Goal: Task Accomplishment & Management: Use online tool/utility

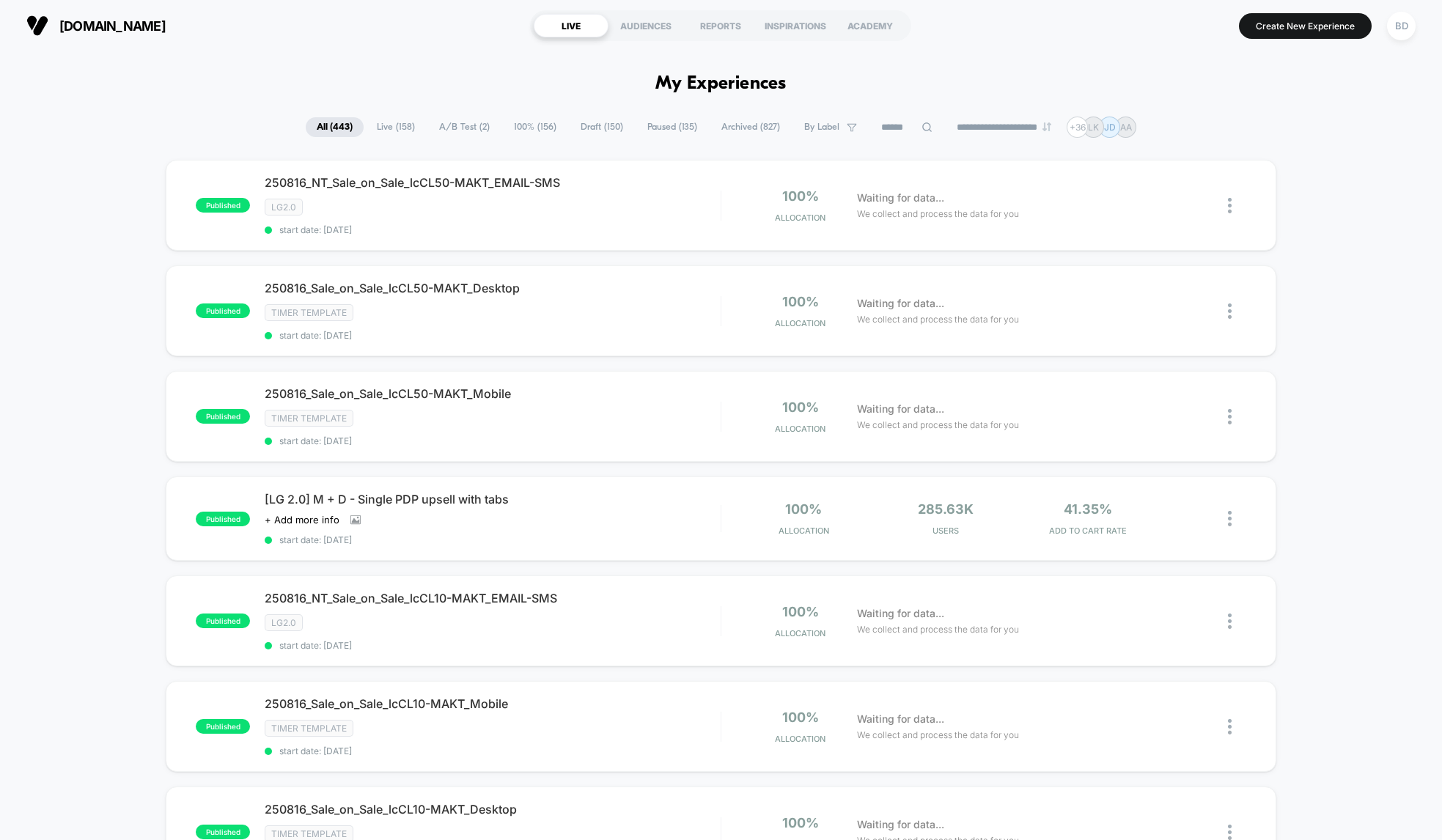
click at [460, 126] on span "A/B Test ( 2 )" at bounding box center [464, 128] width 73 height 20
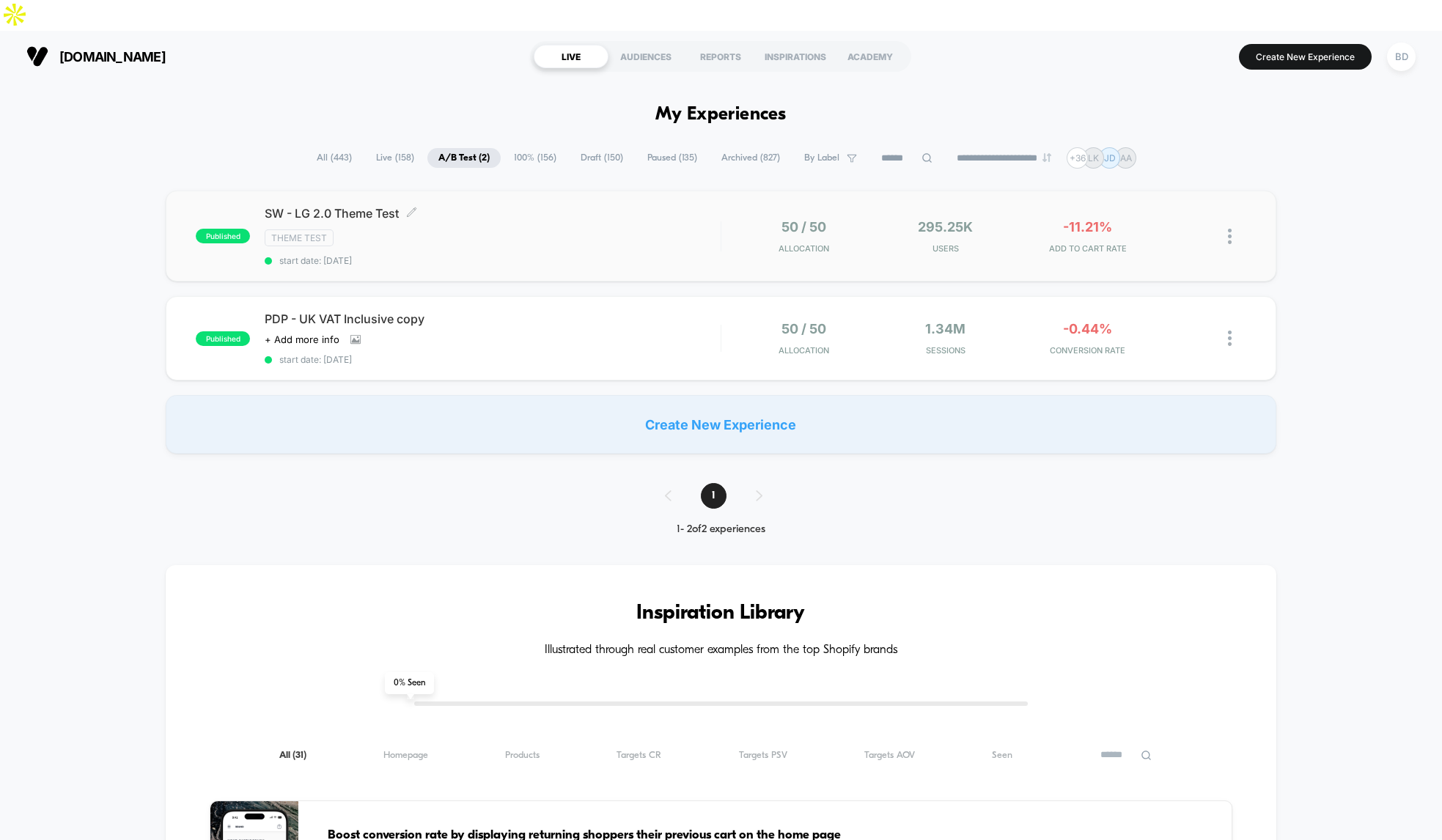
click at [471, 206] on div "SW - LG 2.0 Theme Test Click to edit experience details Click to edit experienc…" at bounding box center [492, 235] width 456 height 60
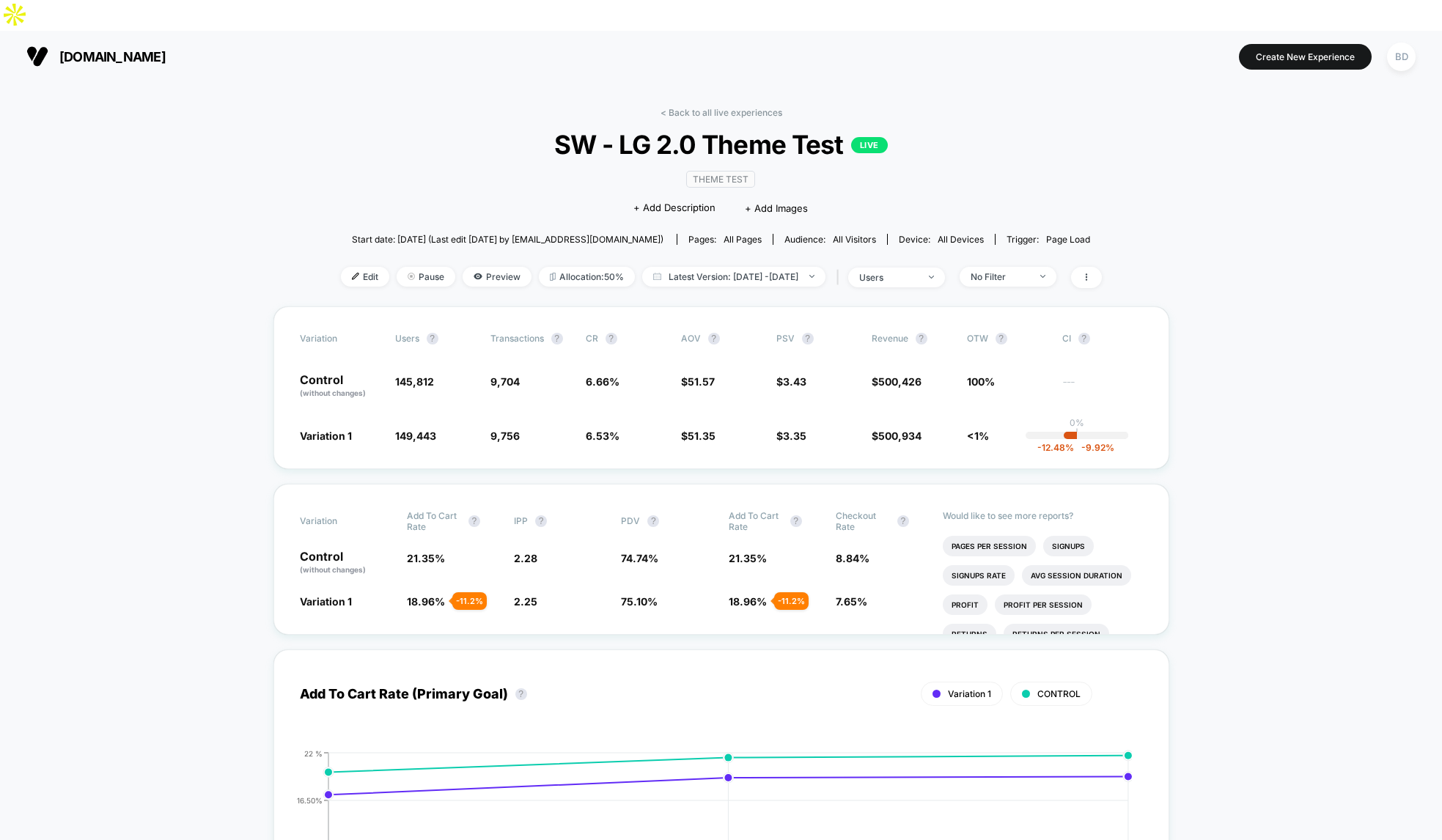
click at [478, 267] on span "Preview" at bounding box center [497, 277] width 69 height 20
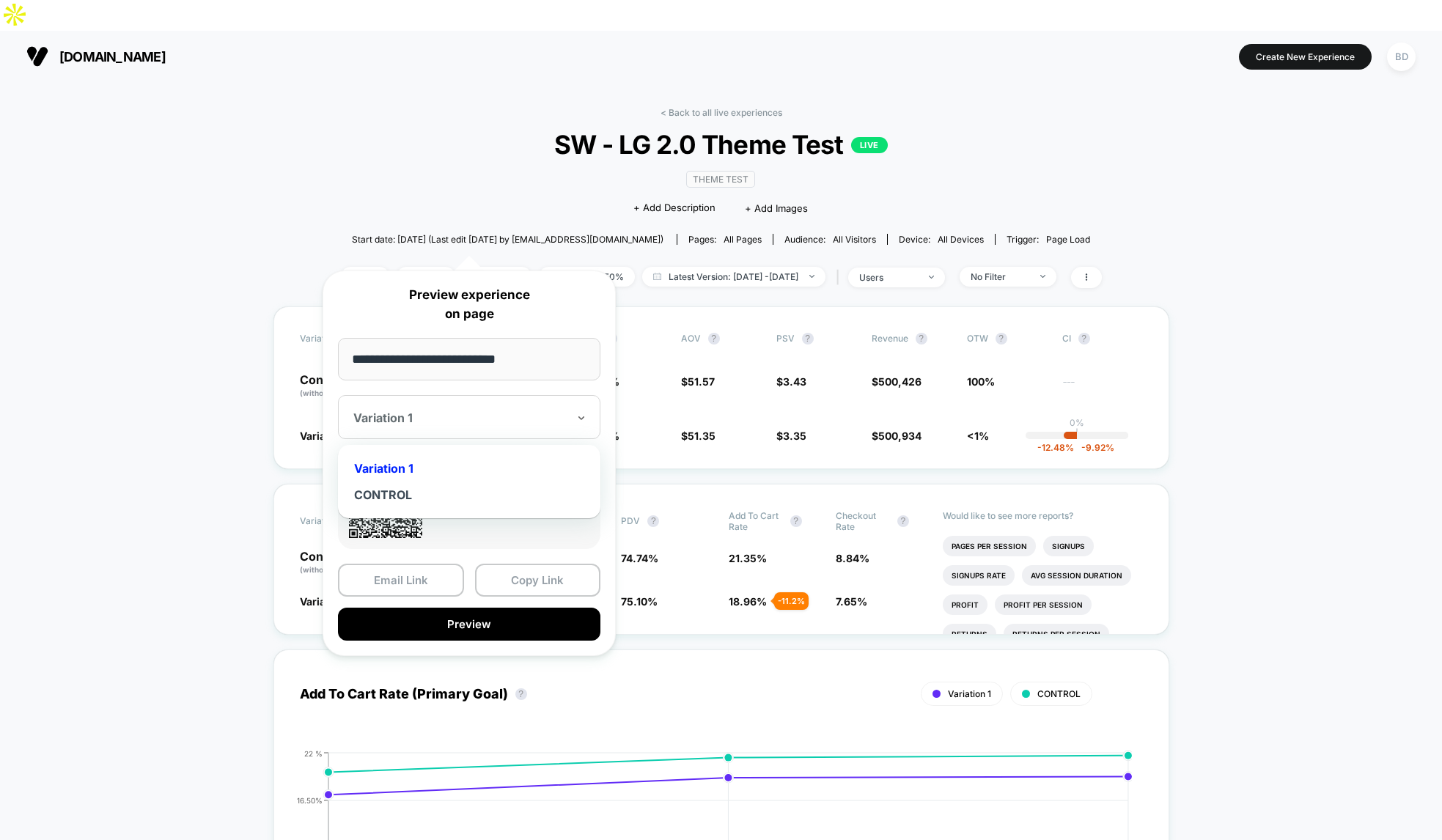
click at [434, 422] on div at bounding box center [460, 418] width 214 height 15
click at [397, 463] on div "Variation 1" at bounding box center [469, 468] width 248 height 27
click at [518, 580] on button "Copy Link" at bounding box center [537, 580] width 126 height 33
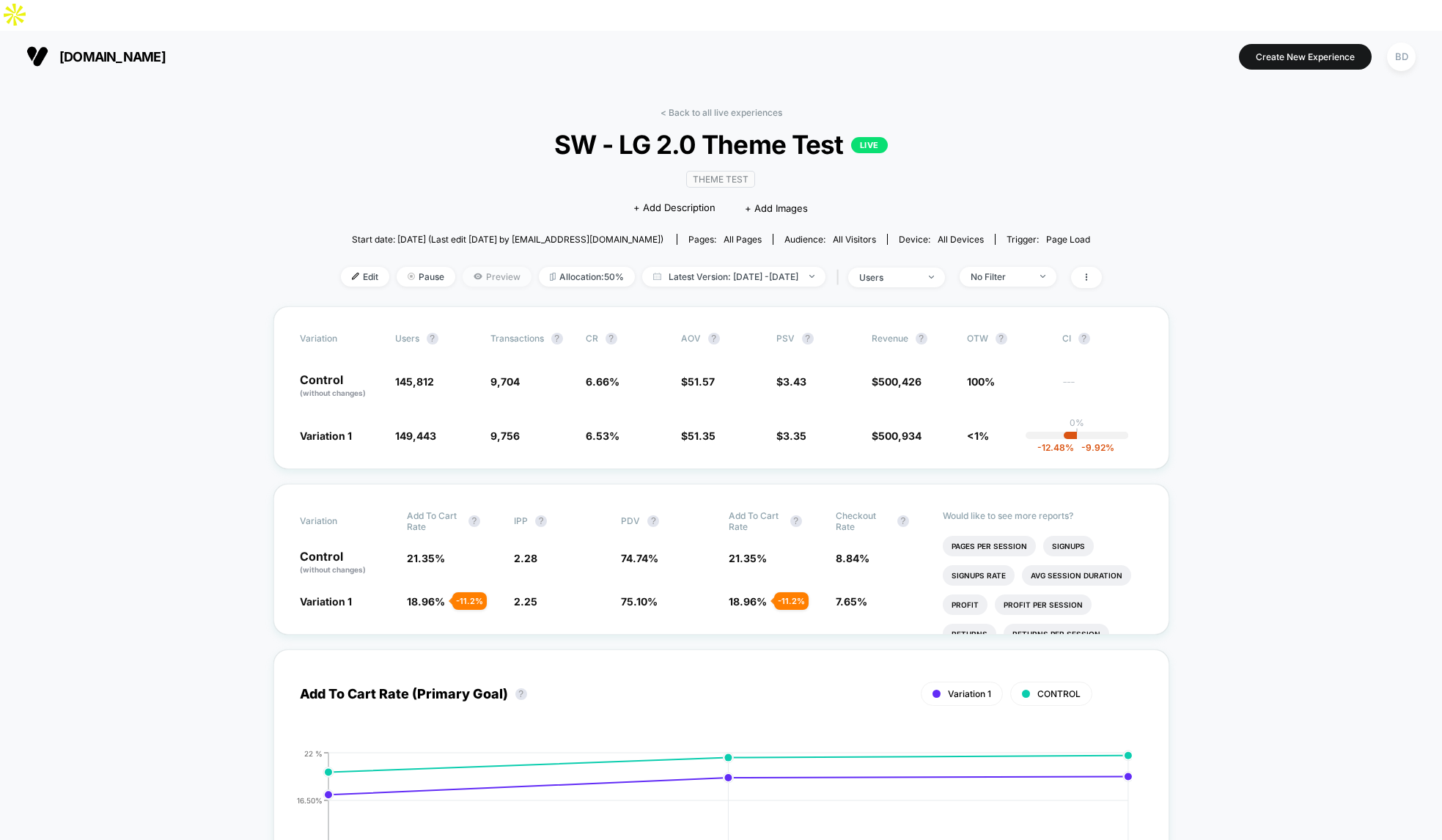
click at [465, 267] on span "Preview" at bounding box center [497, 277] width 69 height 20
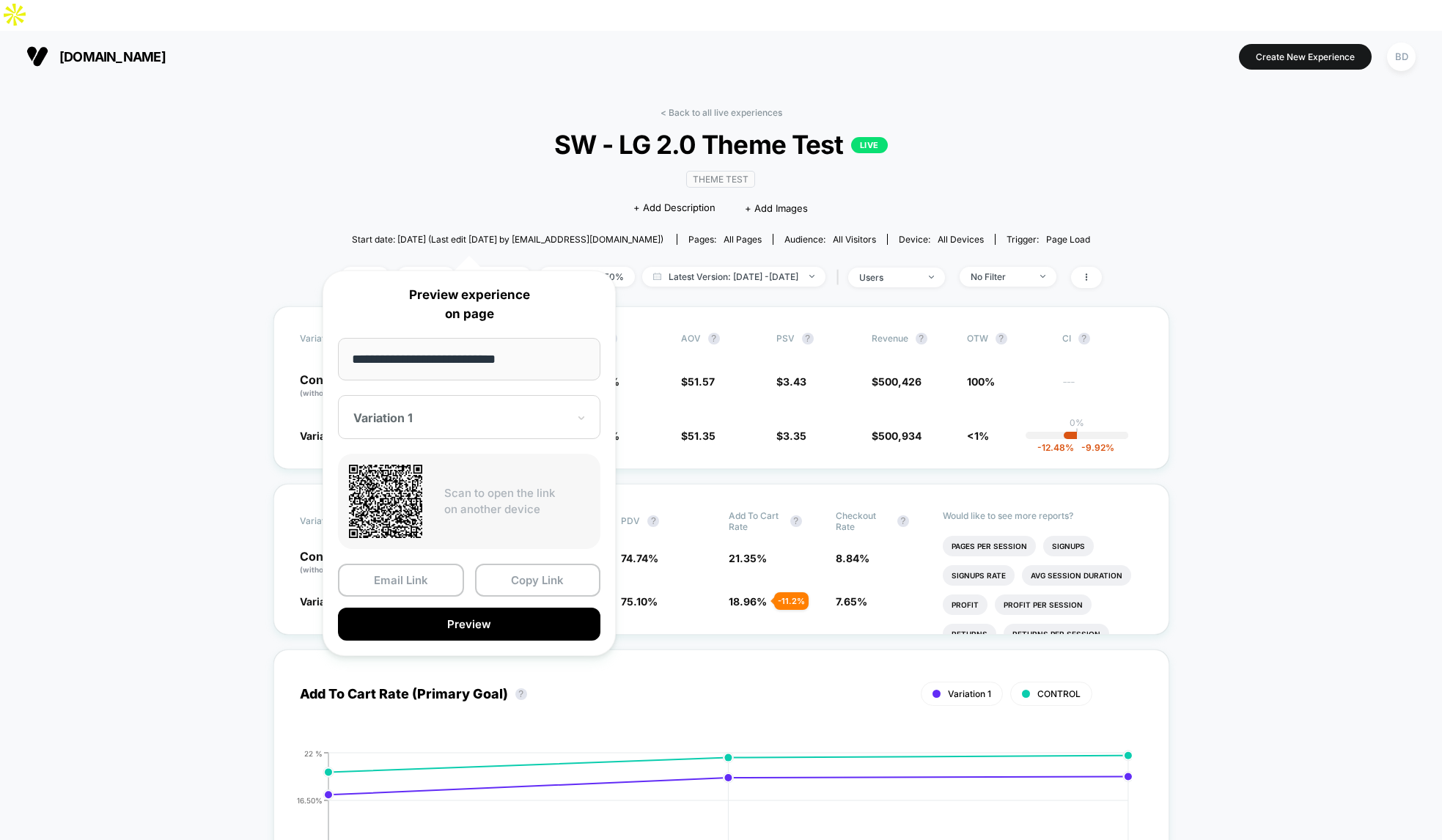
click at [475, 423] on div at bounding box center [460, 418] width 214 height 15
click at [396, 499] on div "CONTROL" at bounding box center [469, 495] width 248 height 27
click at [473, 625] on button "Preview" at bounding box center [469, 624] width 263 height 33
